Goal: Task Accomplishment & Management: Manage account settings

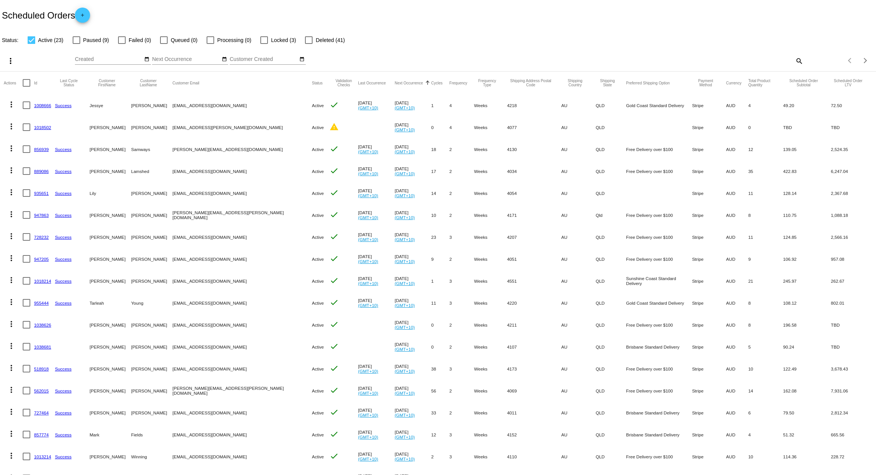
click at [372, 65] on div "Oct Jan Feb Mar Apr Su Mo" at bounding box center [330, 61] width 510 height 22
click at [46, 127] on link "1018502" at bounding box center [42, 127] width 17 height 5
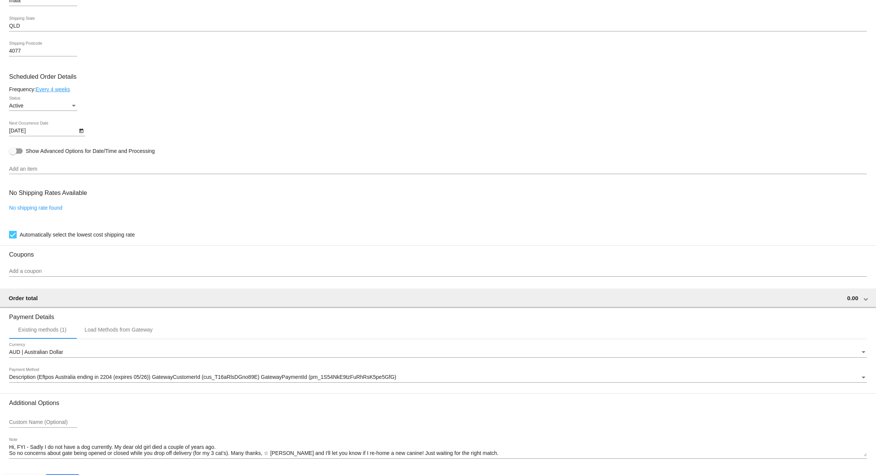
scroll to position [328, 0]
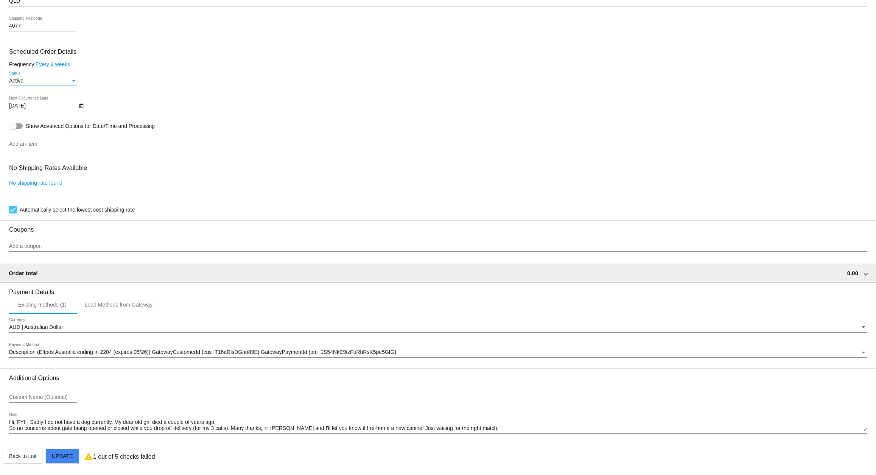
click at [71, 78] on div "Status" at bounding box center [73, 81] width 7 height 6
click at [50, 93] on span "Paused" at bounding box center [43, 95] width 68 height 16
click at [56, 457] on mat-card "Customer 7113276: Emma Hart emma.hart@y7mail.com Customer Shipping Enter Shippi…" at bounding box center [438, 122] width 876 height 705
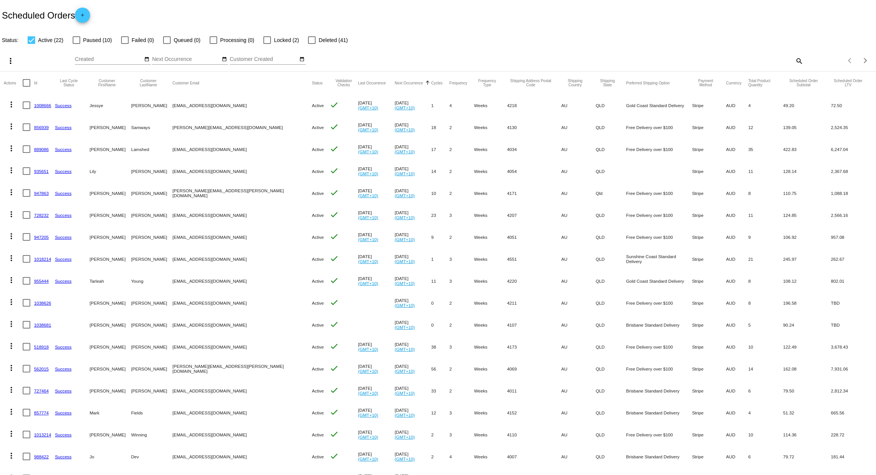
click at [37, 104] on link "1008666" at bounding box center [42, 105] width 17 height 5
